Goal: Task Accomplishment & Management: Manage account settings

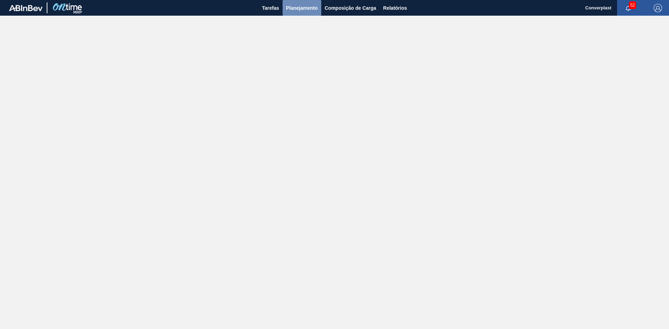
click at [313, 9] on span "Planejamento" at bounding box center [302, 8] width 32 height 8
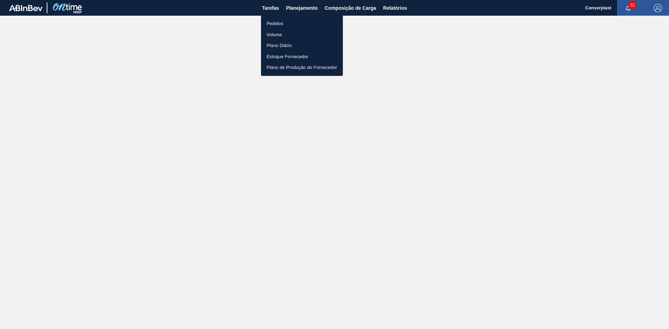
click at [305, 22] on li "Pedidos" at bounding box center [302, 23] width 82 height 11
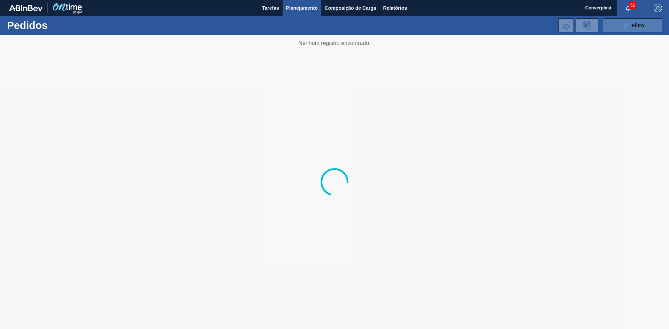
click at [627, 25] on icon "089F7B8B-B2A5-4AFE-B5C0-19BA573D28AC" at bounding box center [625, 25] width 8 height 8
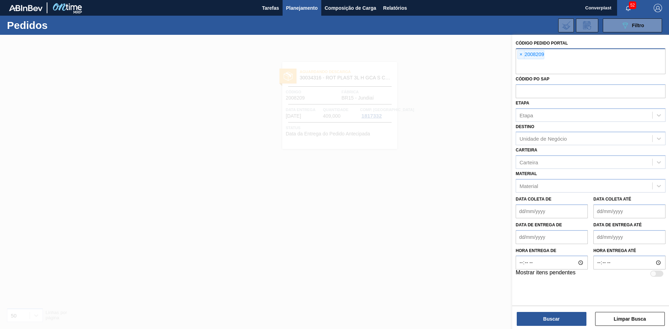
click at [518, 54] on div "× 2008209" at bounding box center [591, 61] width 150 height 26
click at [519, 55] on span "×" at bounding box center [521, 55] width 7 height 8
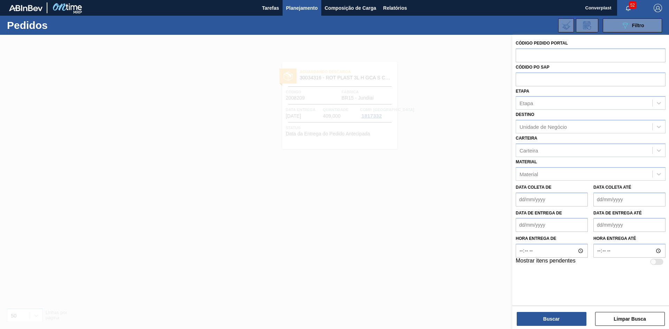
paste input "1984098"
type input "1984098"
click at [563, 320] on button "Buscar" at bounding box center [552, 319] width 70 height 14
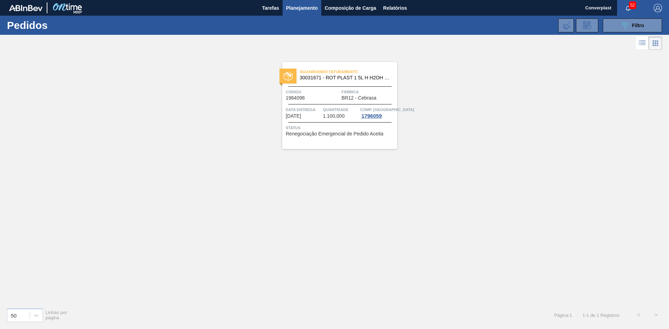
click at [357, 85] on div "Aguardando Faturamento 30031671 - ROT PLAST 1 5L H H2OH LIMONETO IN211 Código 1…" at bounding box center [339, 105] width 115 height 87
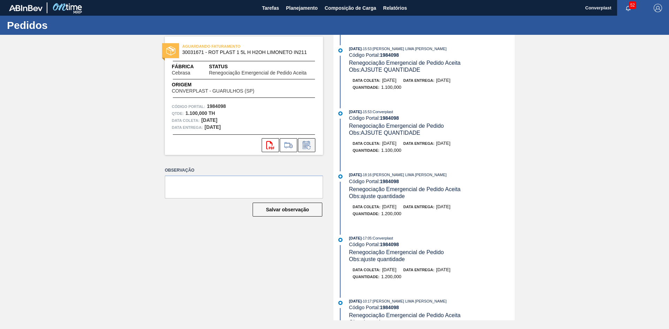
click at [306, 145] on icon at bounding box center [306, 146] width 5 height 4
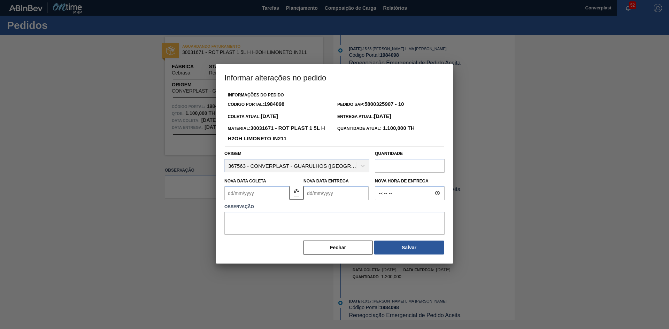
click at [398, 167] on input "text" at bounding box center [410, 166] width 70 height 14
type input "1.045"
click at [344, 225] on textarea at bounding box center [334, 223] width 220 height 23
type textarea "ajuste quantidade"
click at [438, 255] on button "Salvar" at bounding box center [409, 248] width 70 height 14
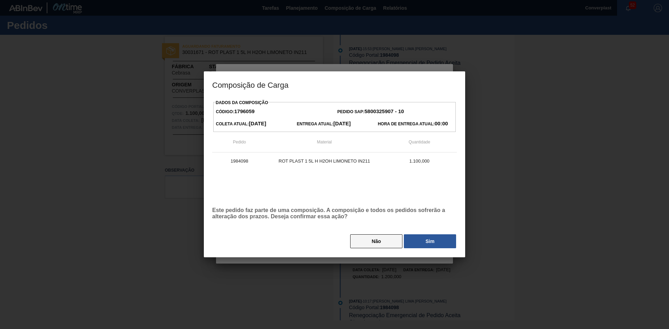
click at [390, 238] on button "Não" at bounding box center [376, 242] width 52 height 14
click at [390, 238] on span ": Converplast" at bounding box center [383, 238] width 22 height 4
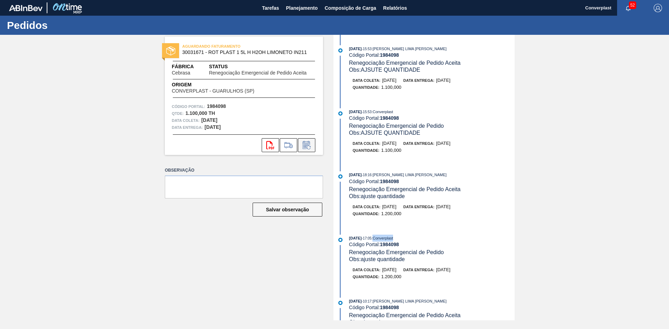
click at [310, 148] on icon at bounding box center [306, 145] width 11 height 8
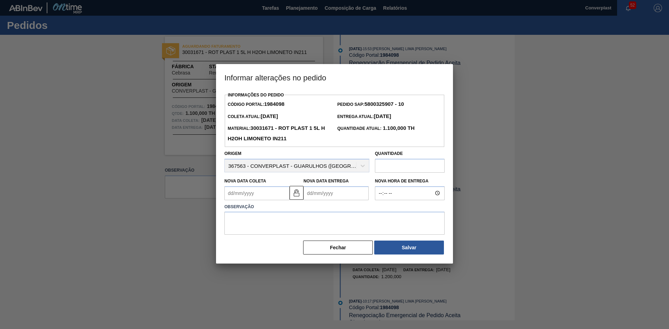
click at [385, 167] on input "text" at bounding box center [410, 166] width 70 height 14
type input "1.023"
click at [342, 212] on label "Observação" at bounding box center [334, 207] width 220 height 10
click at [343, 217] on textarea at bounding box center [334, 223] width 220 height 23
type textarea "ajuste quantidade"
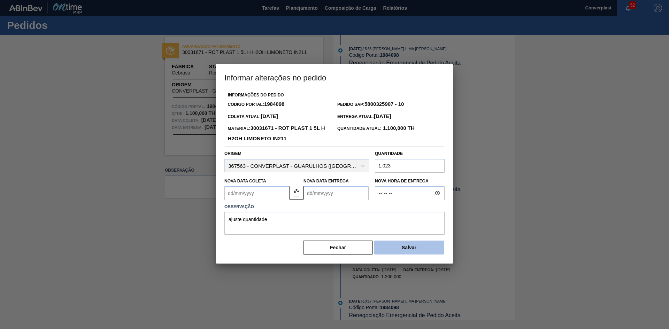
click at [408, 250] on button "Salvar" at bounding box center [409, 248] width 70 height 14
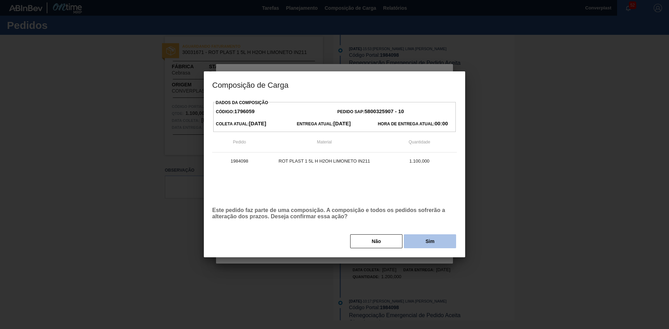
click at [415, 245] on button "Sim" at bounding box center [430, 242] width 52 height 14
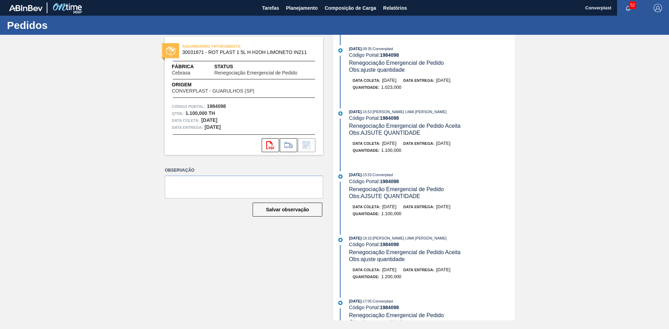
click at [385, 55] on strong "1984098" at bounding box center [389, 55] width 19 height 6
copy strong "1984098"
click at [302, 6] on span "Planejamento" at bounding box center [302, 8] width 32 height 8
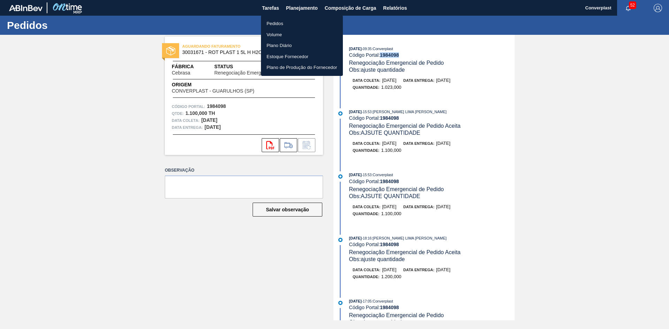
click at [288, 28] on li "Pedidos" at bounding box center [302, 23] width 82 height 11
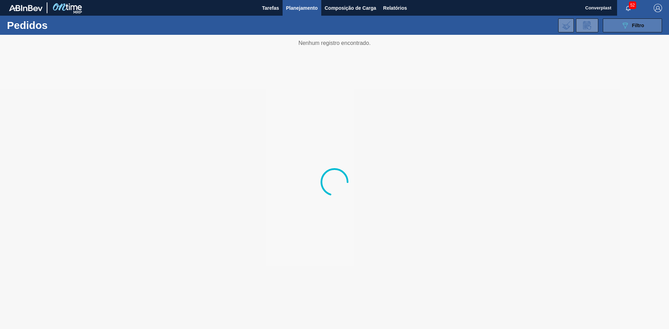
click at [647, 30] on button "089F7B8B-B2A5-4AFE-B5C0-19BA573D28AC Filtro" at bounding box center [632, 25] width 59 height 14
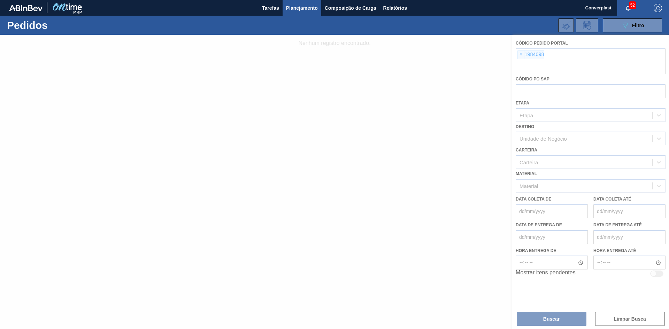
click at [518, 56] on div at bounding box center [334, 182] width 669 height 295
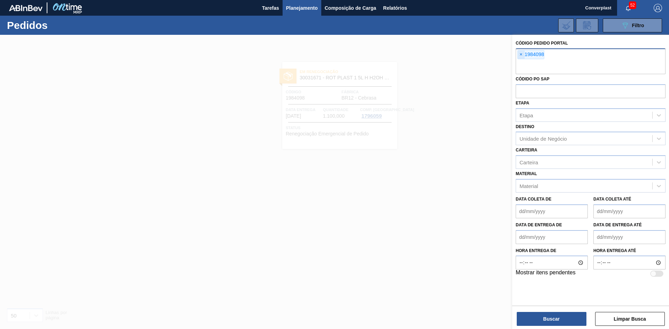
click at [521, 54] on span "×" at bounding box center [521, 55] width 7 height 8
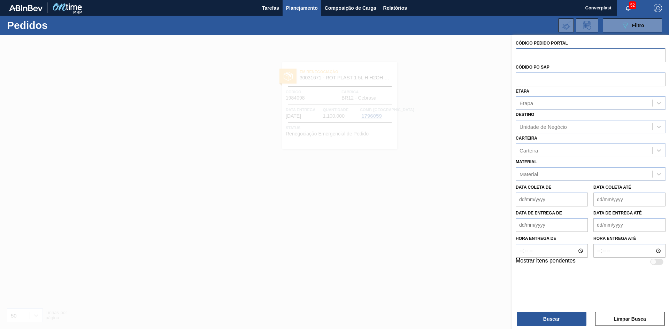
paste input "text"
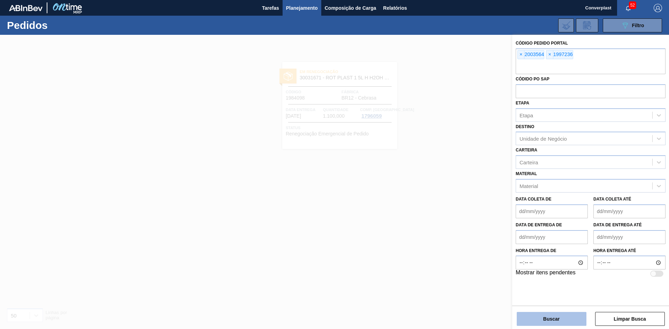
click at [564, 319] on button "Buscar" at bounding box center [552, 319] width 70 height 14
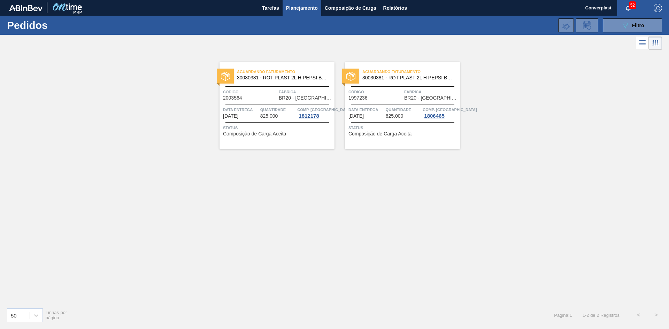
click at [399, 128] on span "Status" at bounding box center [404, 127] width 110 height 7
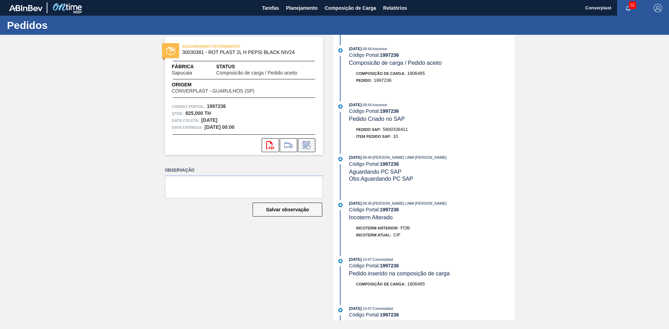
click at [305, 146] on icon at bounding box center [306, 145] width 11 height 8
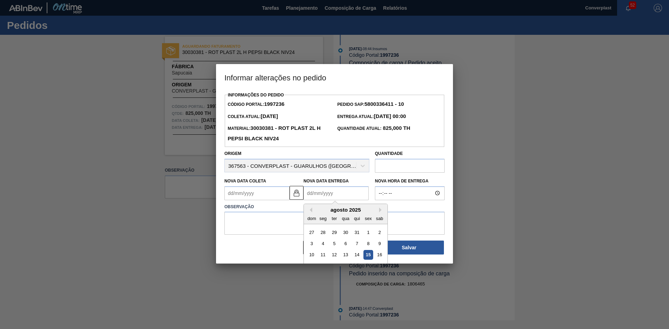
click at [341, 191] on Entrega "Nova Data Entrega" at bounding box center [336, 193] width 65 height 14
type Coleta "[DATE]"
type Entrega "0"
type Coleta "[DATE]"
type Entrega "05/0"
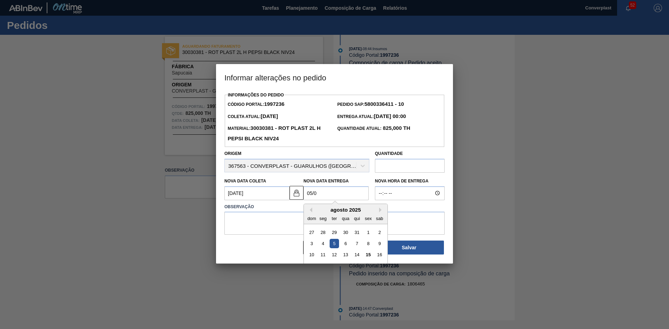
type Coleta "[DATE]"
type Entrega "[DATE]"
click at [265, 227] on textarea at bounding box center [334, 223] width 220 height 23
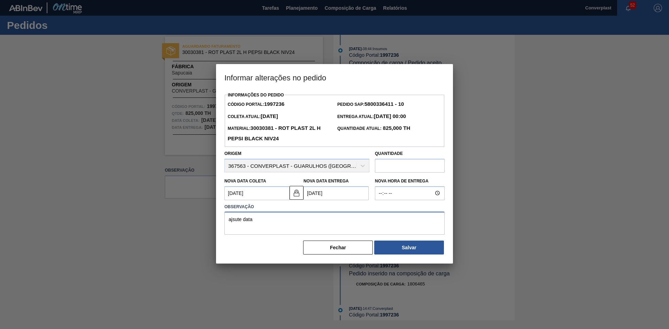
click at [234, 222] on textarea "ajsute data" at bounding box center [334, 223] width 220 height 23
type textarea "ajuste data"
click at [421, 247] on button "Salvar" at bounding box center [409, 248] width 70 height 14
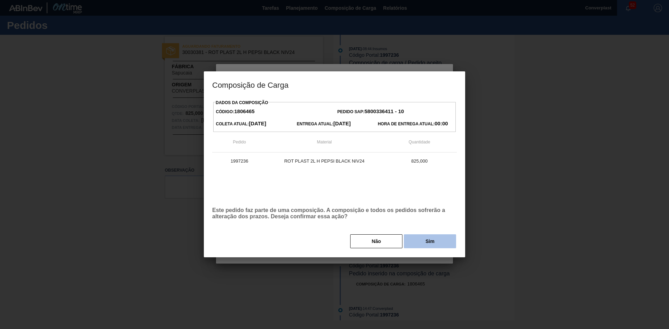
click at [424, 243] on button "Sim" at bounding box center [430, 242] width 52 height 14
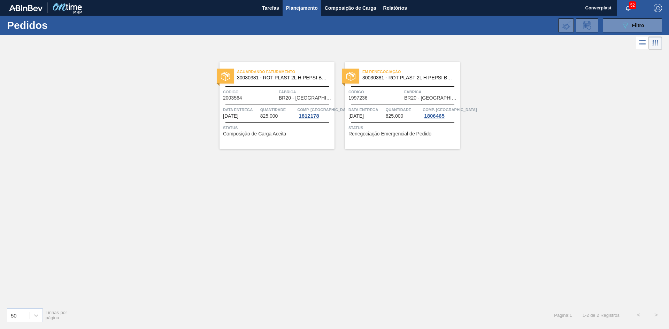
click at [285, 113] on div "Quantidade 825,000" at bounding box center [278, 112] width 36 height 13
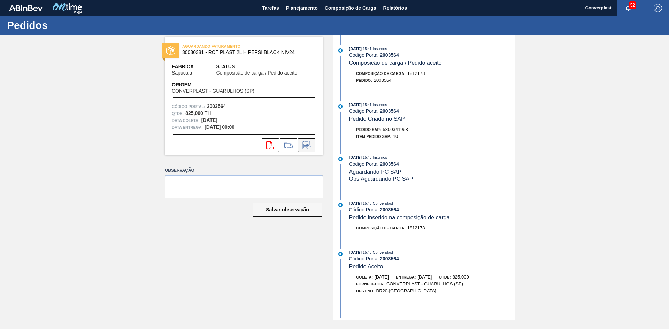
click at [307, 149] on icon at bounding box center [306, 145] width 11 height 8
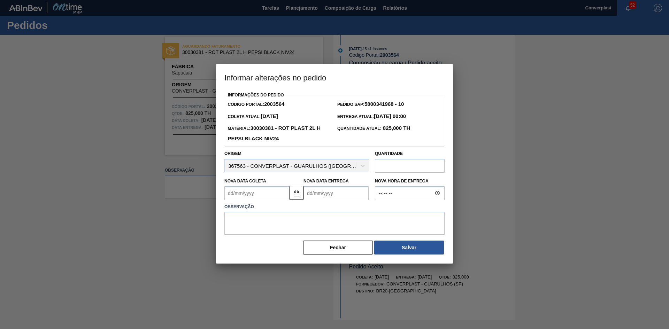
click at [350, 194] on Entrega "Nova Data Entrega" at bounding box center [336, 193] width 65 height 14
type Coleta "[DATE]"
type Entrega "0"
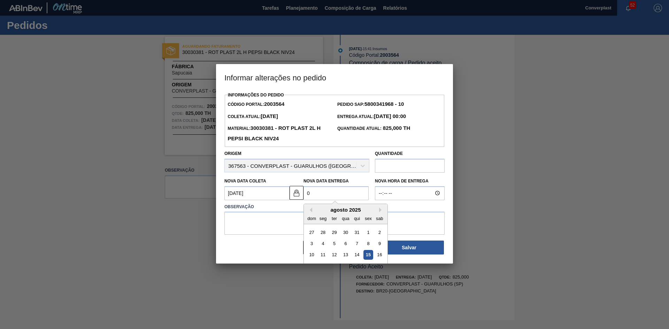
type Coleta "[DATE]"
type Entrega "05/0"
type Coleta "[DATE]"
type Entrega "[DATE]"
click at [265, 218] on textarea at bounding box center [334, 223] width 220 height 23
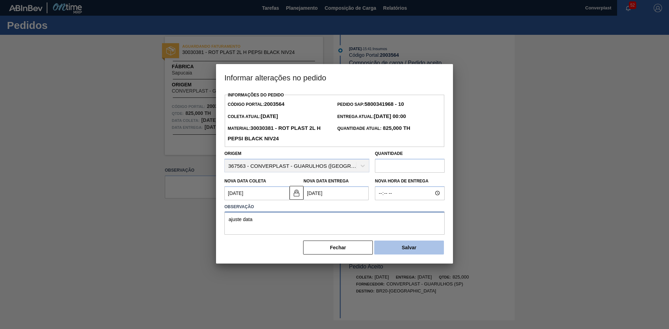
type textarea "ajuste data"
click at [417, 254] on button "Salvar" at bounding box center [409, 248] width 70 height 14
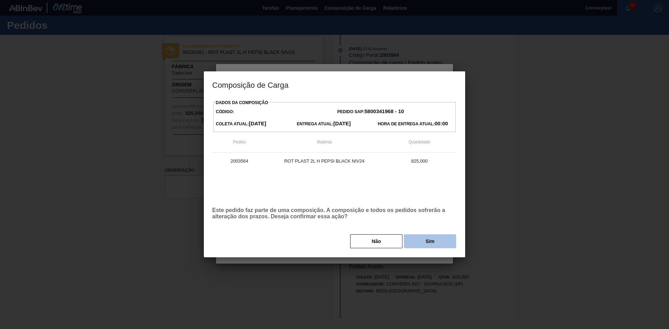
click at [431, 242] on button "Sim" at bounding box center [430, 242] width 52 height 14
